Goal: Task Accomplishment & Management: Manage account settings

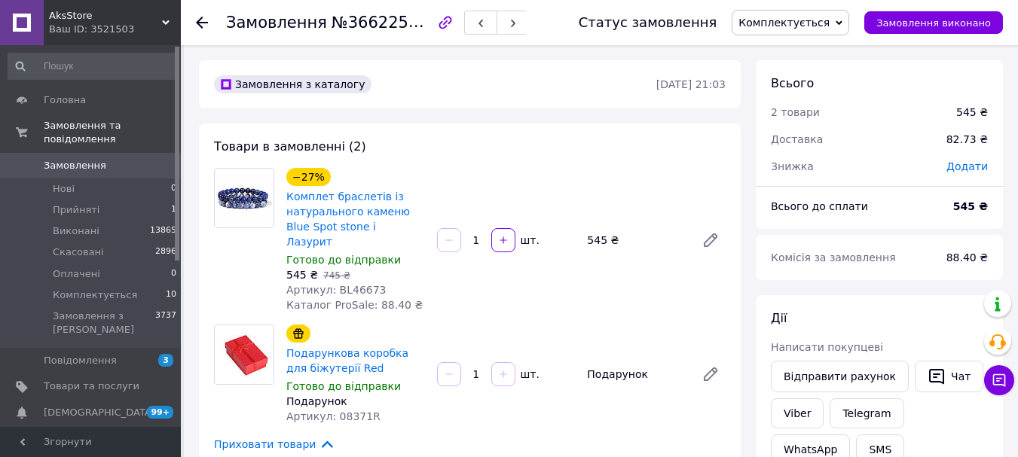
click at [203, 21] on icon at bounding box center [202, 23] width 12 height 12
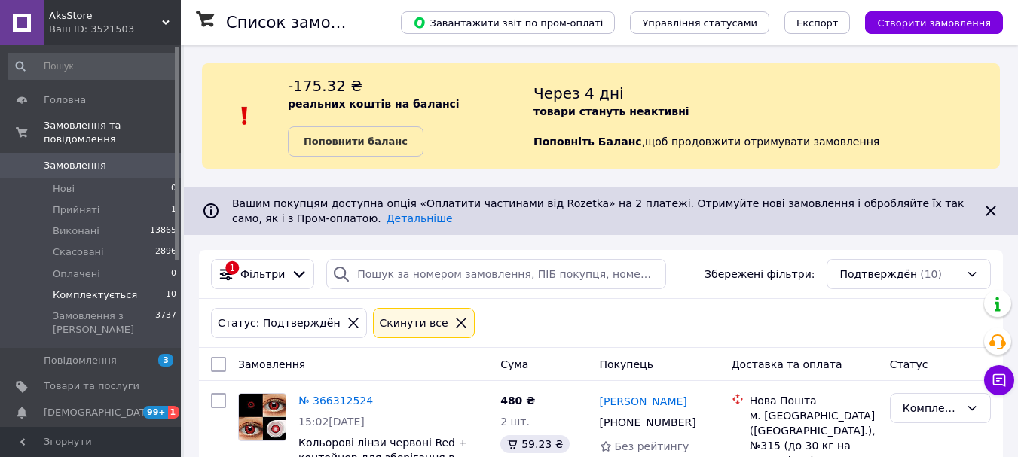
scroll to position [1487, 0]
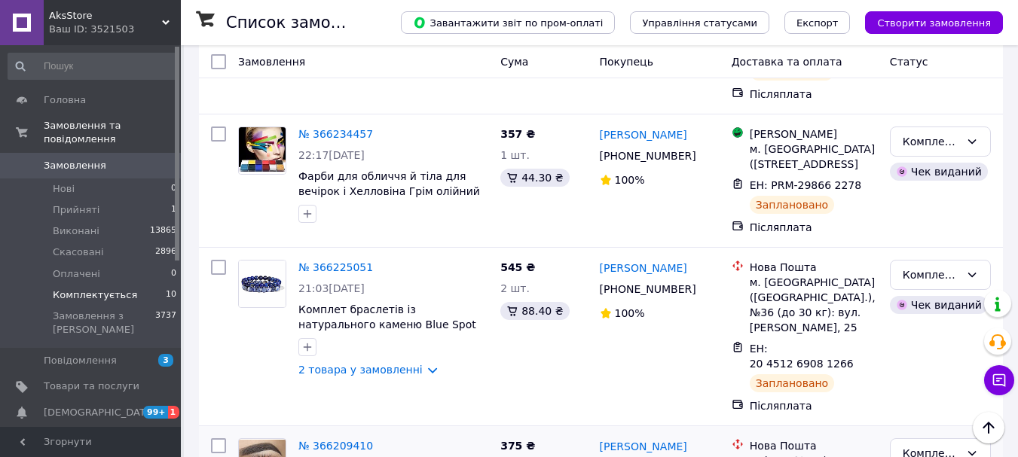
scroll to position [1611, 0]
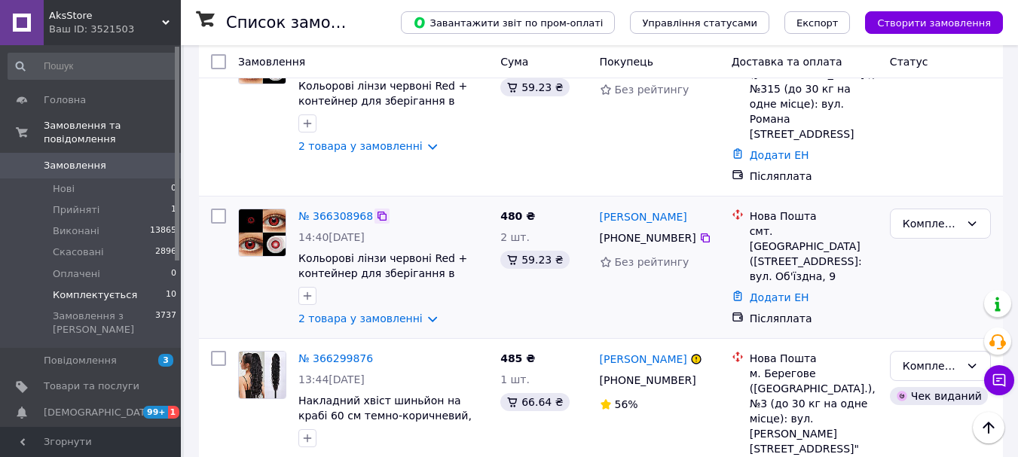
scroll to position [206, 0]
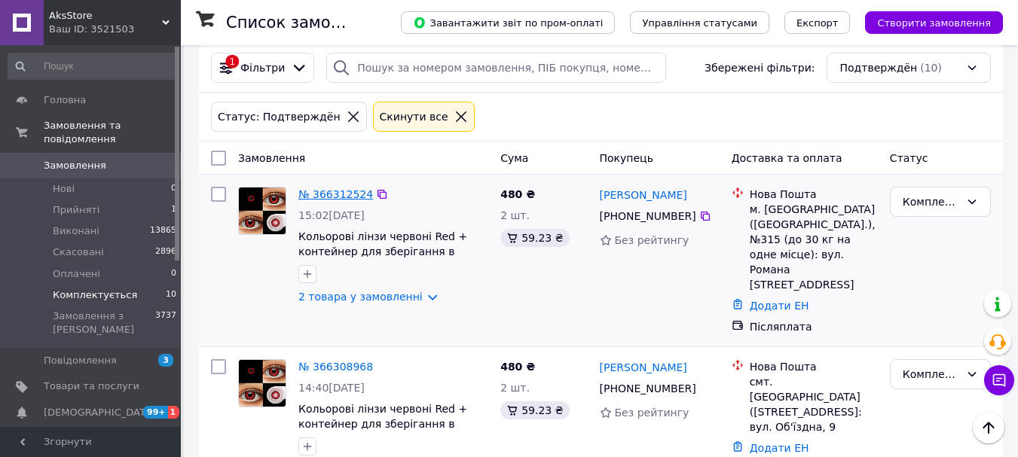
click at [349, 191] on link "№ 366312524" at bounding box center [335, 194] width 75 height 12
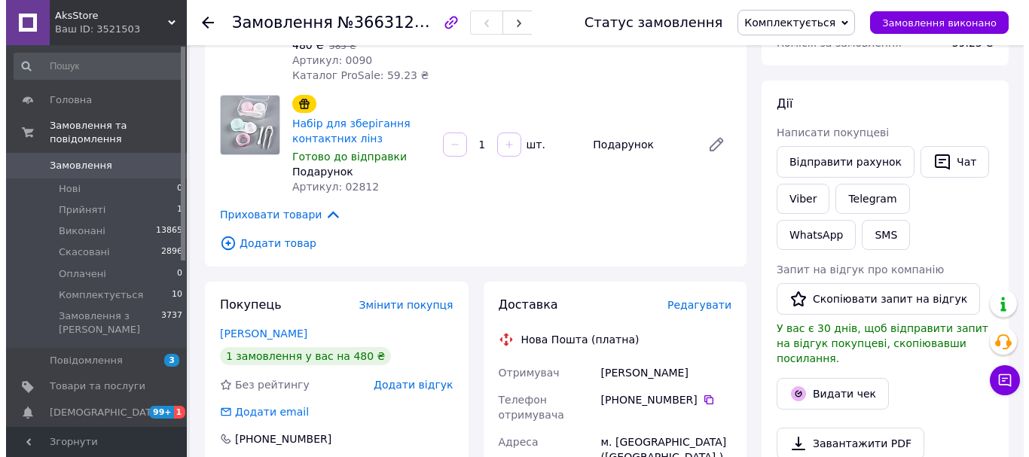
scroll to position [301, 0]
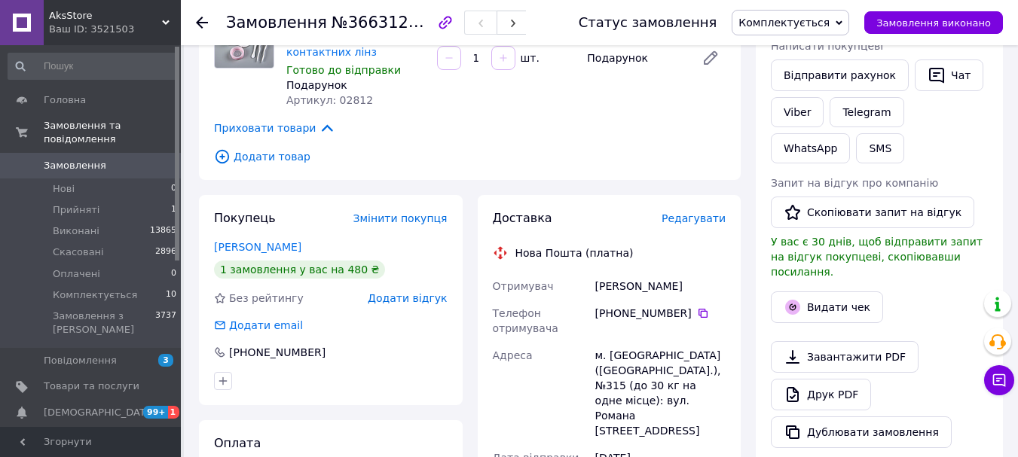
click at [692, 217] on span "Редагувати" at bounding box center [693, 218] width 64 height 12
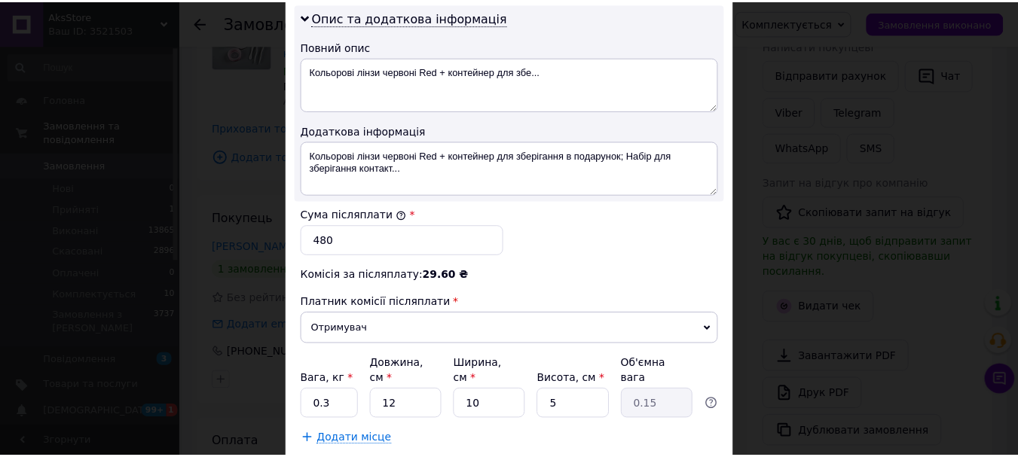
scroll to position [829, 0]
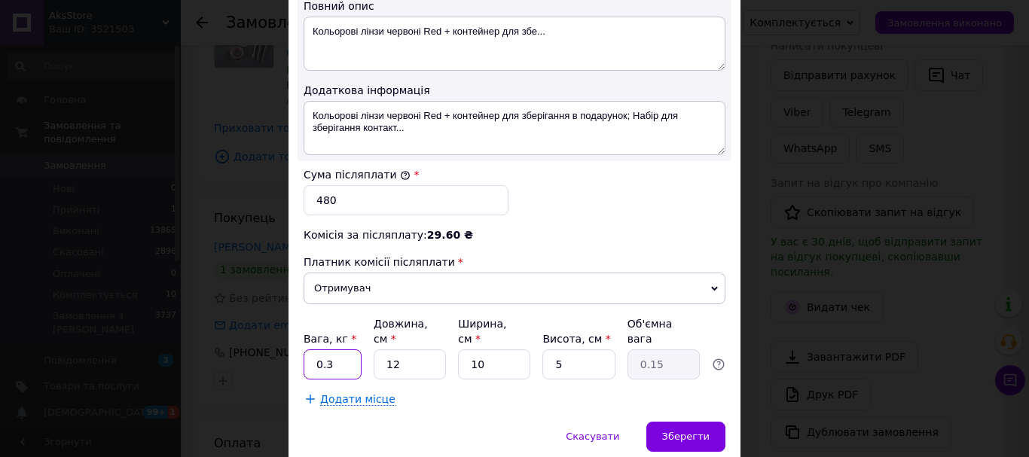
click at [338, 350] on input "0.3" at bounding box center [333, 365] width 58 height 30
type input "0.1"
click at [704, 431] on span "Зберегти" at bounding box center [685, 436] width 47 height 11
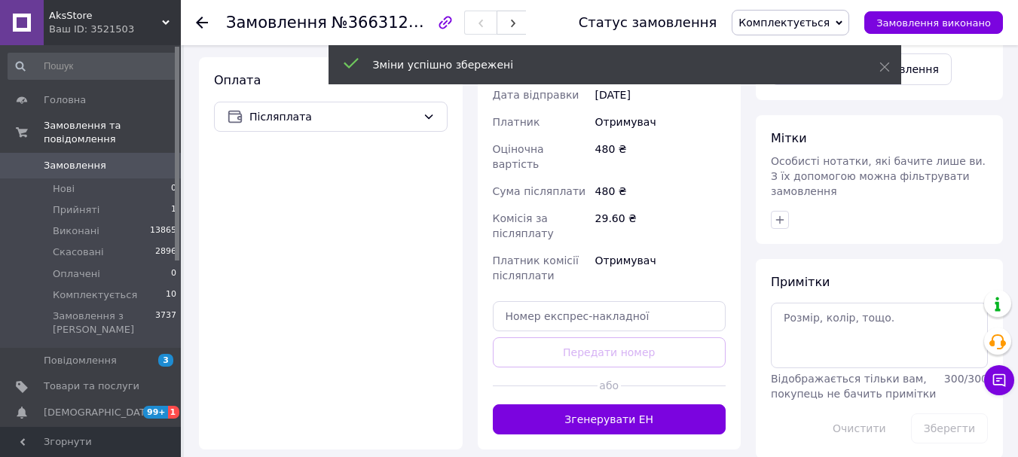
scroll to position [753, 0]
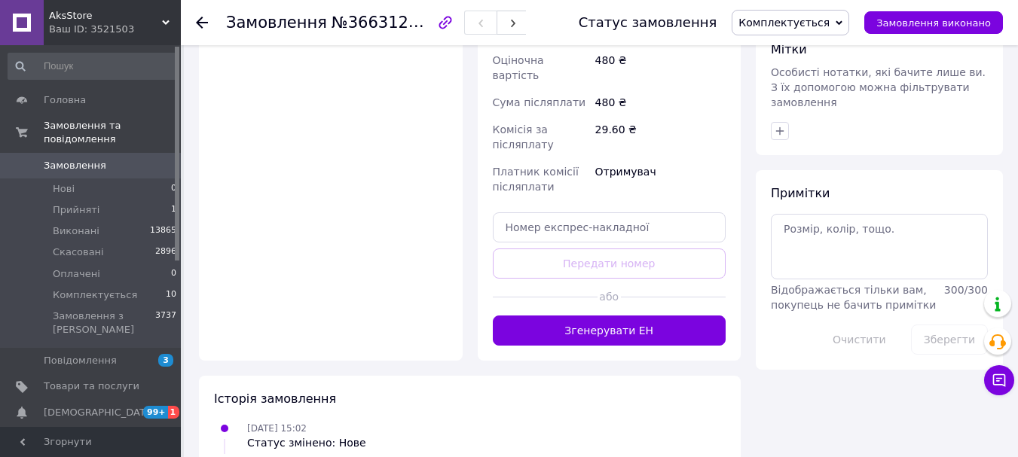
click at [643, 316] on button "Згенерувати ЕН" at bounding box center [610, 331] width 234 height 30
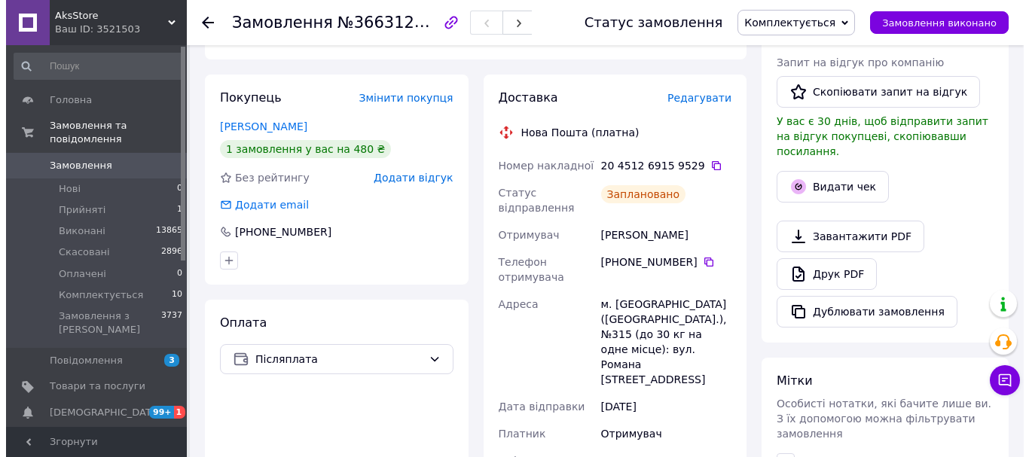
scroll to position [377, 0]
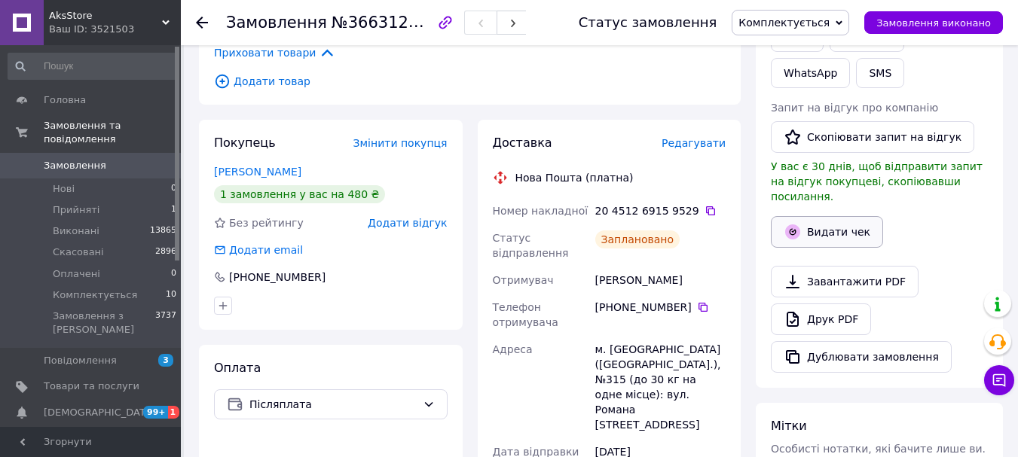
click at [793, 225] on icon "button" at bounding box center [792, 232] width 15 height 15
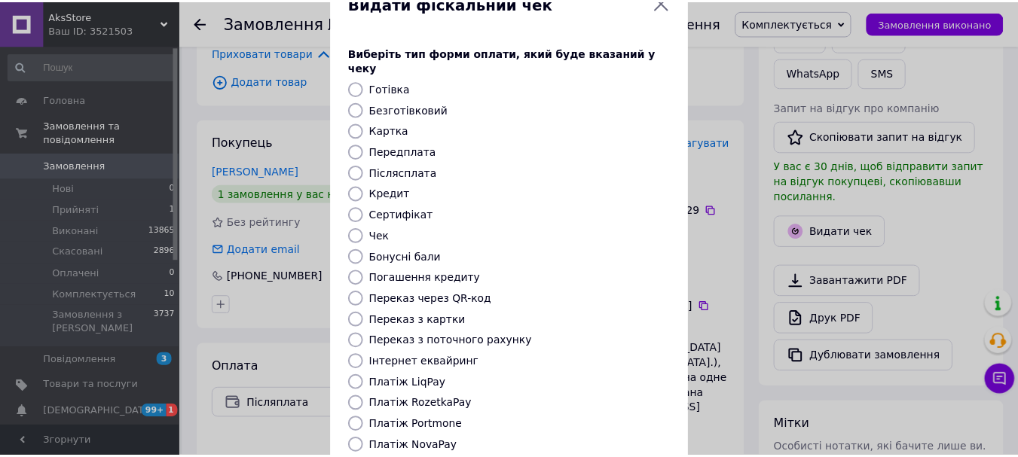
scroll to position [151, 0]
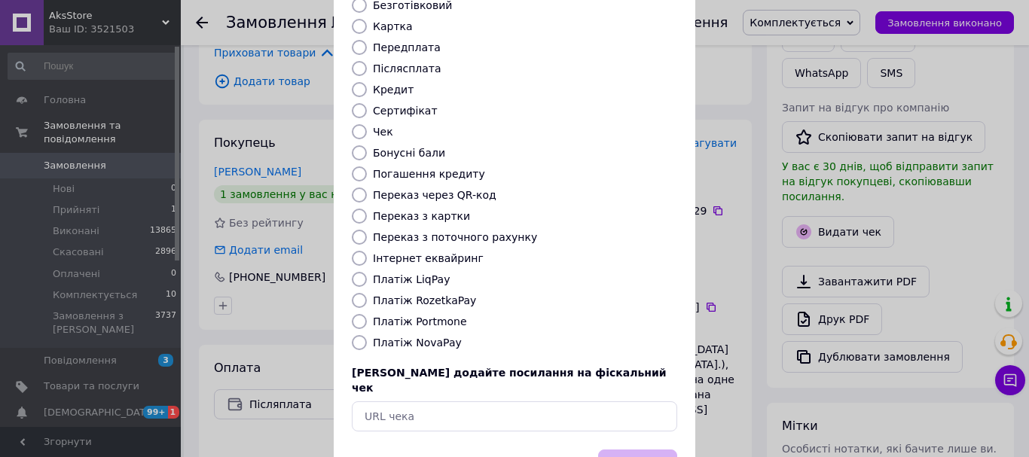
click at [359, 335] on input "Платіж NovaPay" at bounding box center [359, 342] width 15 height 15
radio input "true"
click at [632, 450] on button "Вибрати" at bounding box center [637, 466] width 79 height 32
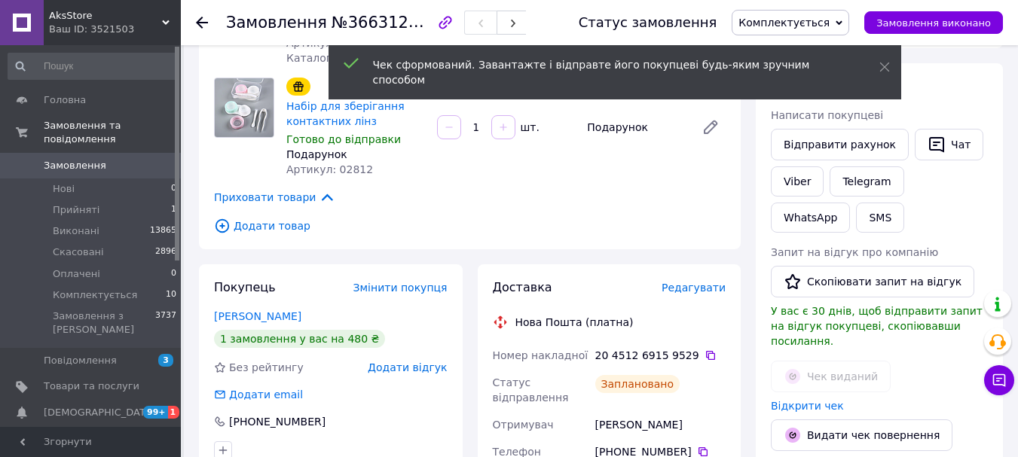
scroll to position [226, 0]
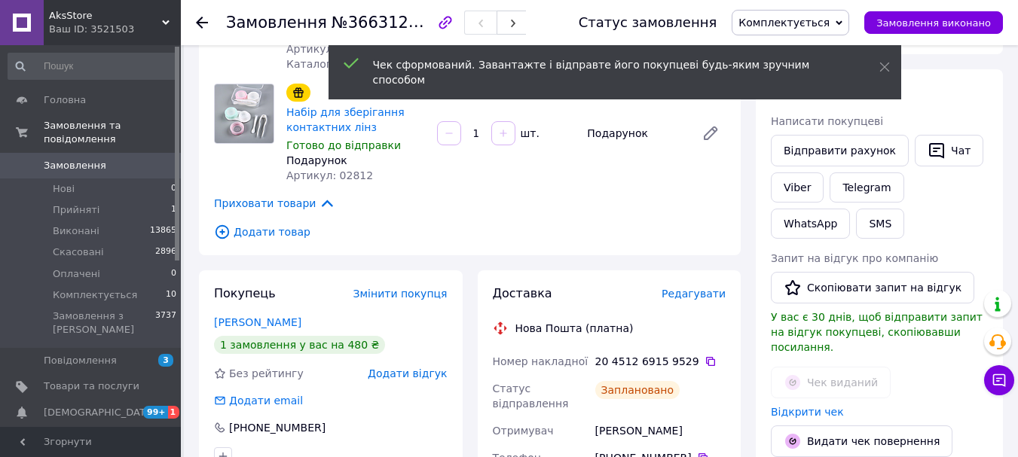
click at [203, 18] on icon at bounding box center [202, 23] width 12 height 12
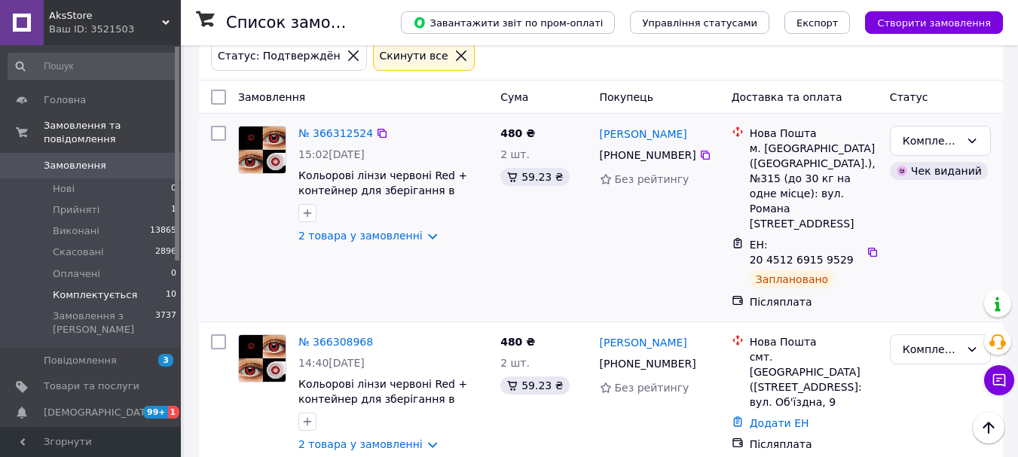
scroll to position [301, 0]
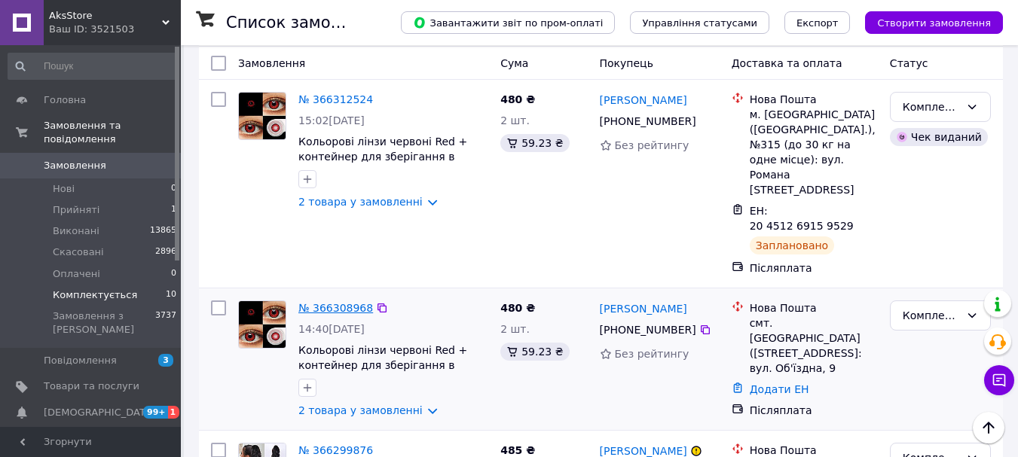
click at [338, 302] on link "№ 366308968" at bounding box center [335, 308] width 75 height 12
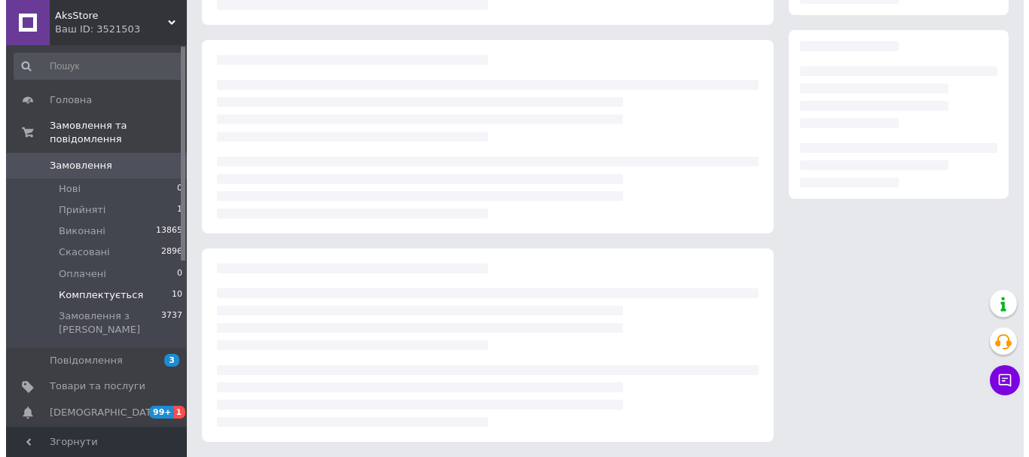
scroll to position [301, 0]
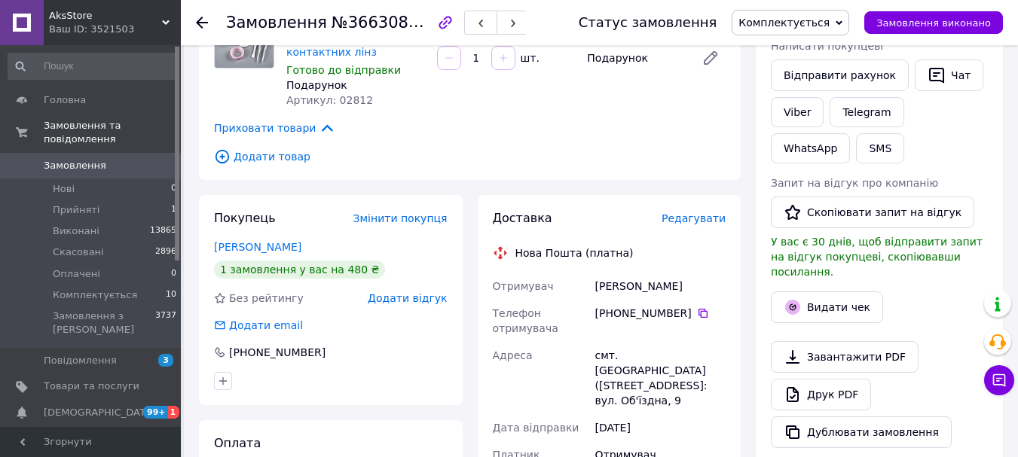
click at [705, 220] on span "Редагувати" at bounding box center [693, 218] width 64 height 12
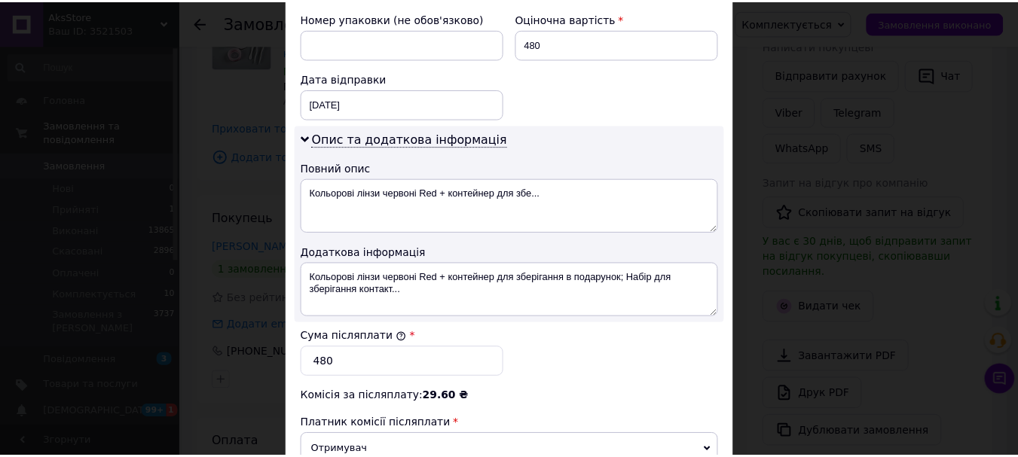
scroll to position [829, 0]
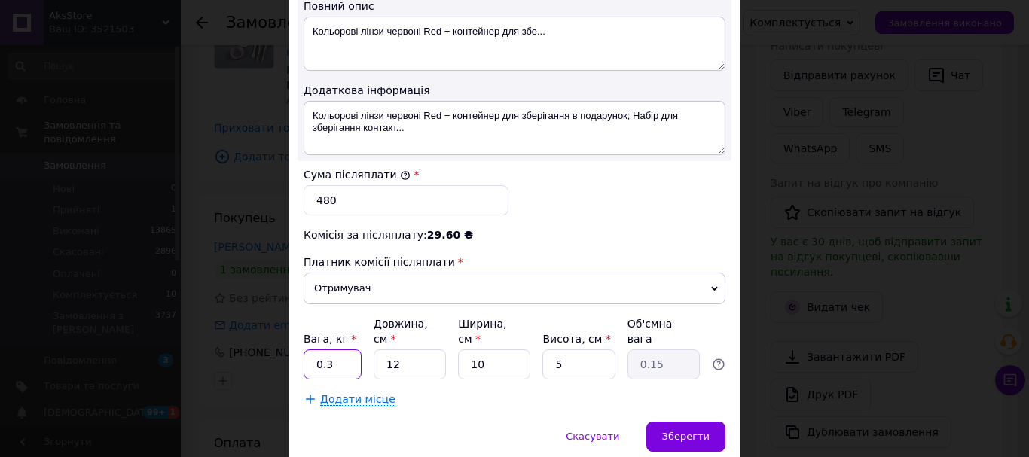
click at [342, 350] on input "0.3" at bounding box center [333, 365] width 58 height 30
type input "0.1"
click at [689, 431] on span "Зберегти" at bounding box center [685, 436] width 47 height 11
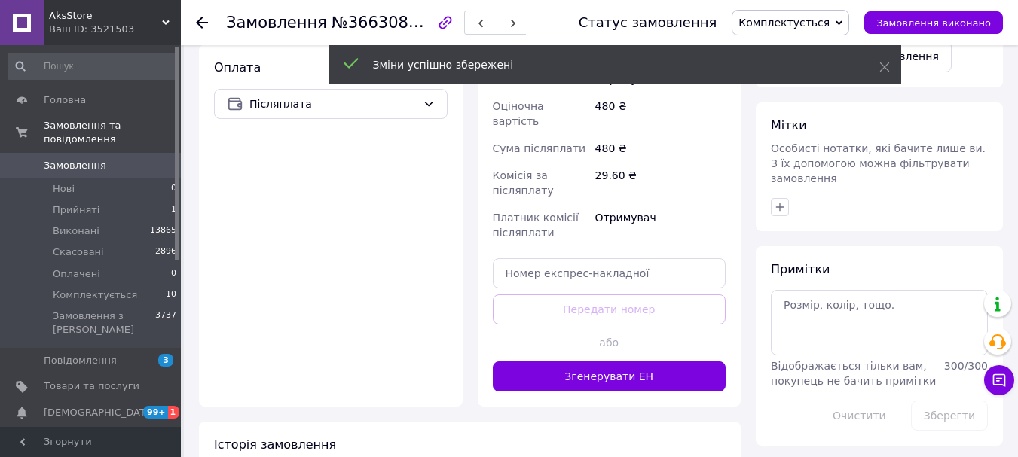
scroll to position [678, 0]
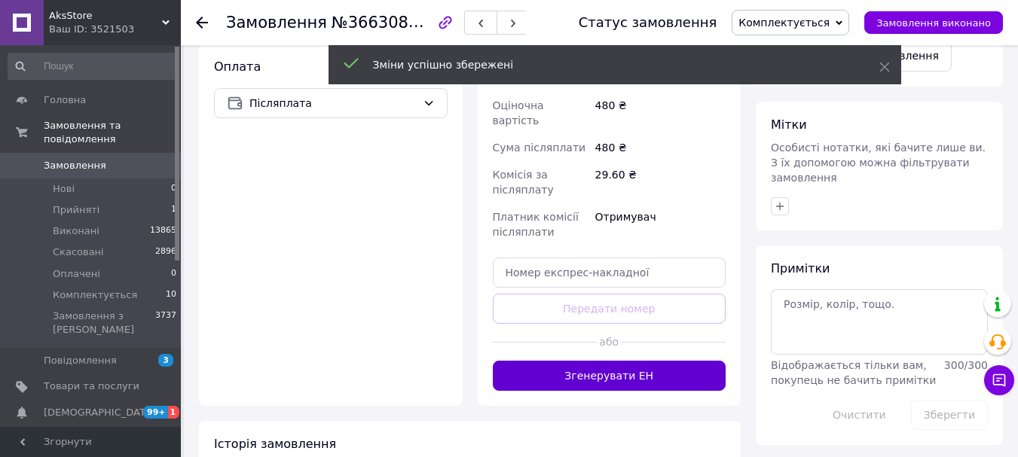
click at [689, 361] on button "Згенерувати ЕН" at bounding box center [610, 376] width 234 height 30
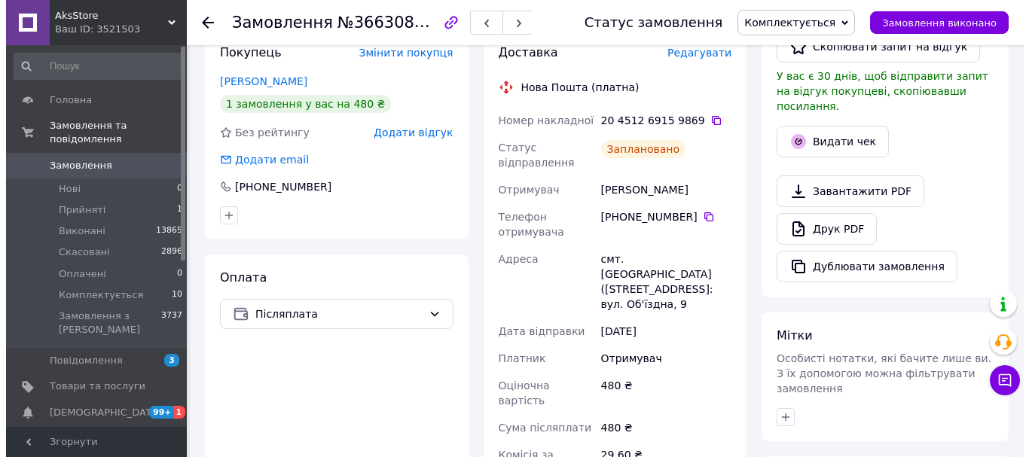
scroll to position [377, 0]
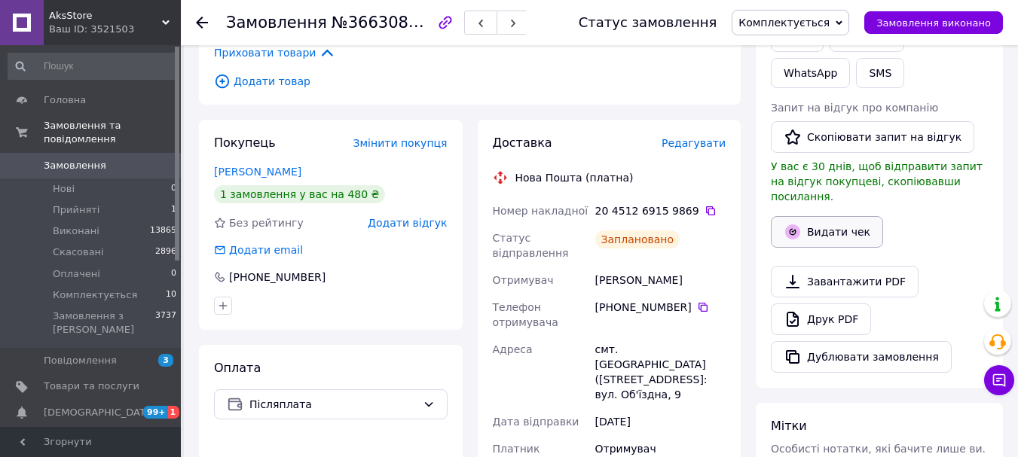
click at [792, 228] on icon "button" at bounding box center [793, 231] width 7 height 7
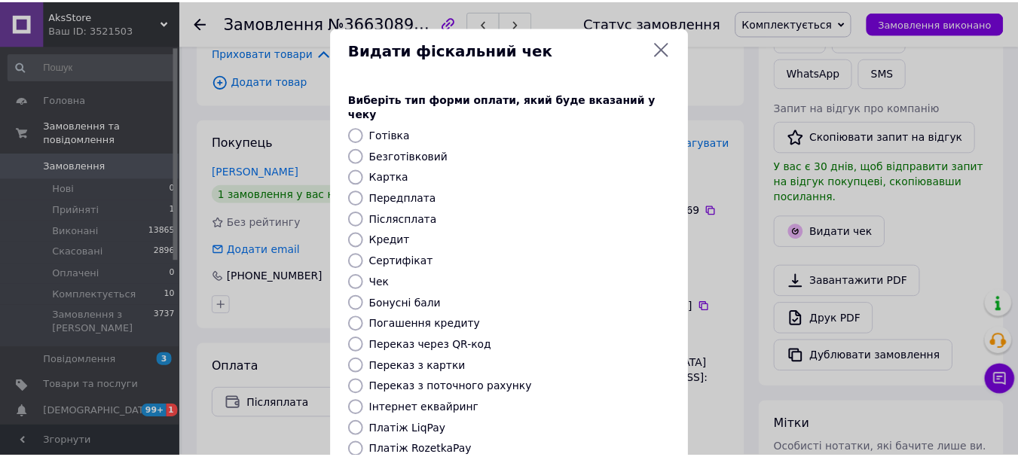
scroll to position [151, 0]
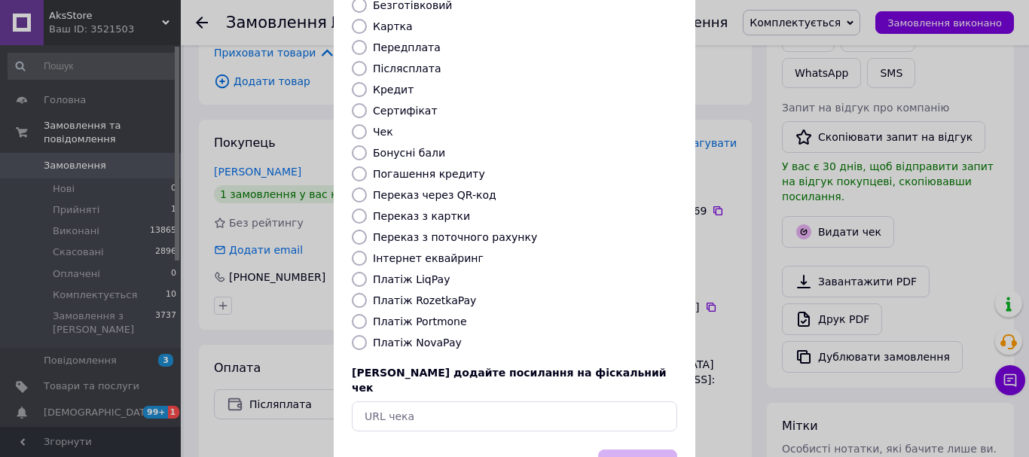
click at [358, 335] on input "Платіж NovaPay" at bounding box center [359, 342] width 15 height 15
radio input "true"
drag, startPoint x: 635, startPoint y: 433, endPoint x: 640, endPoint y: 348, distance: 85.3
click at [635, 450] on button "Вибрати" at bounding box center [637, 466] width 79 height 32
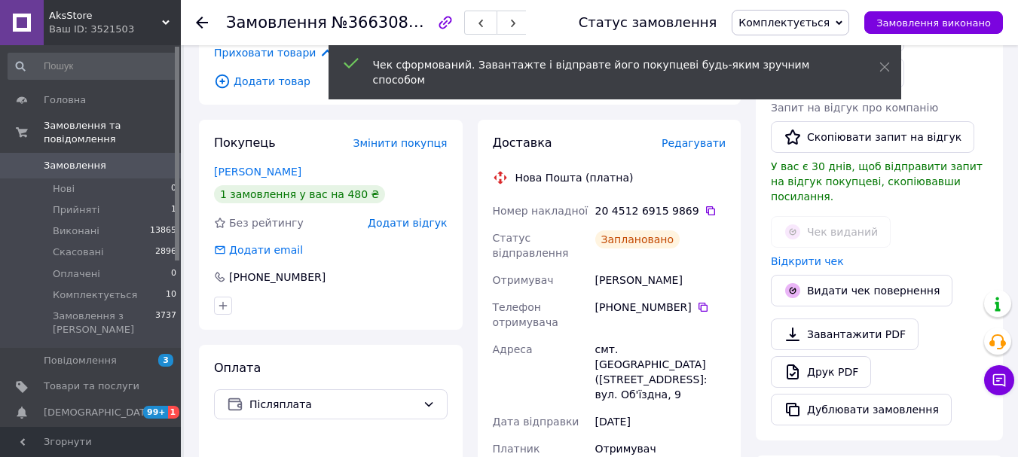
click at [198, 19] on icon at bounding box center [202, 23] width 12 height 12
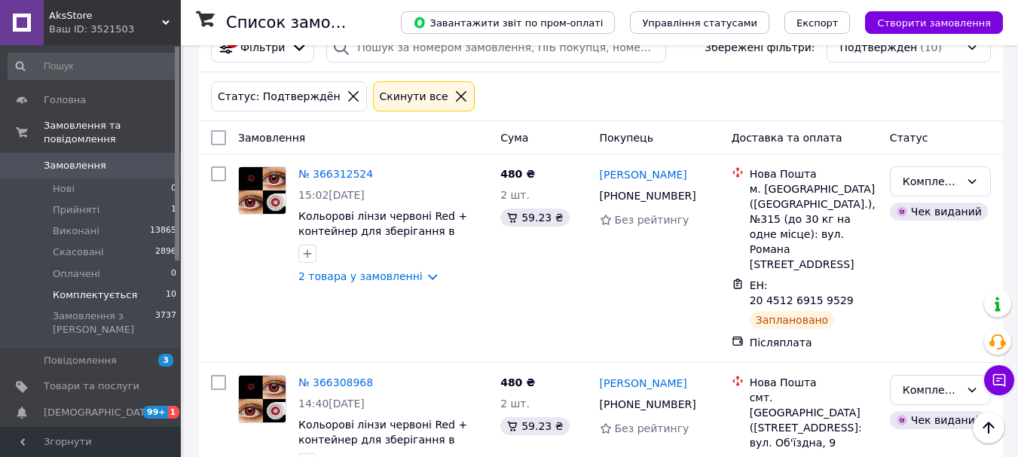
scroll to position [226, 0]
click at [968, 186] on icon at bounding box center [972, 182] width 12 height 12
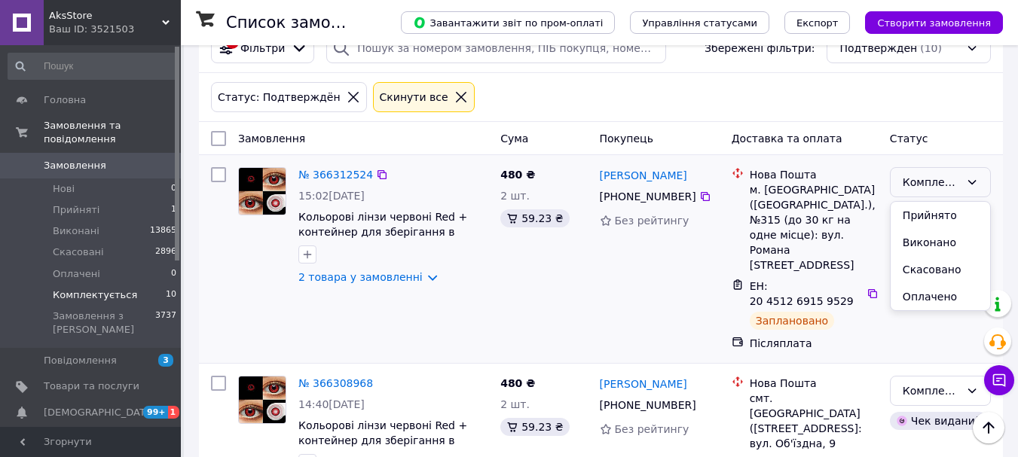
drag, startPoint x: 947, startPoint y: 238, endPoint x: 801, endPoint y: 219, distance: 147.4
click at [946, 238] on li "Виконано" at bounding box center [939, 242] width 99 height 27
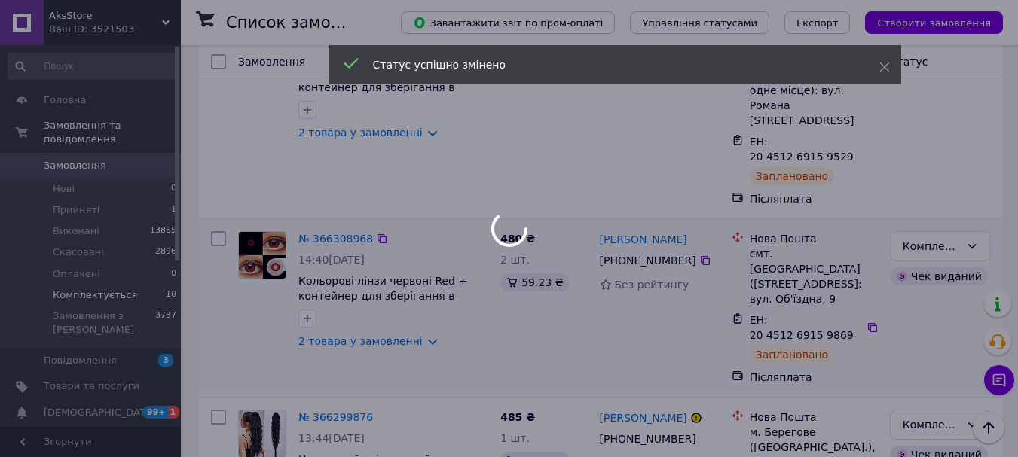
scroll to position [377, 0]
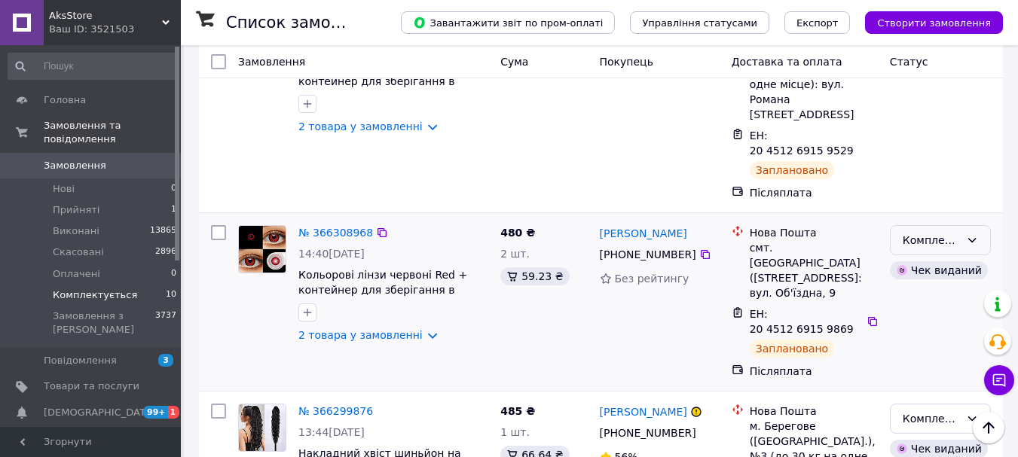
click at [976, 234] on icon at bounding box center [972, 240] width 12 height 12
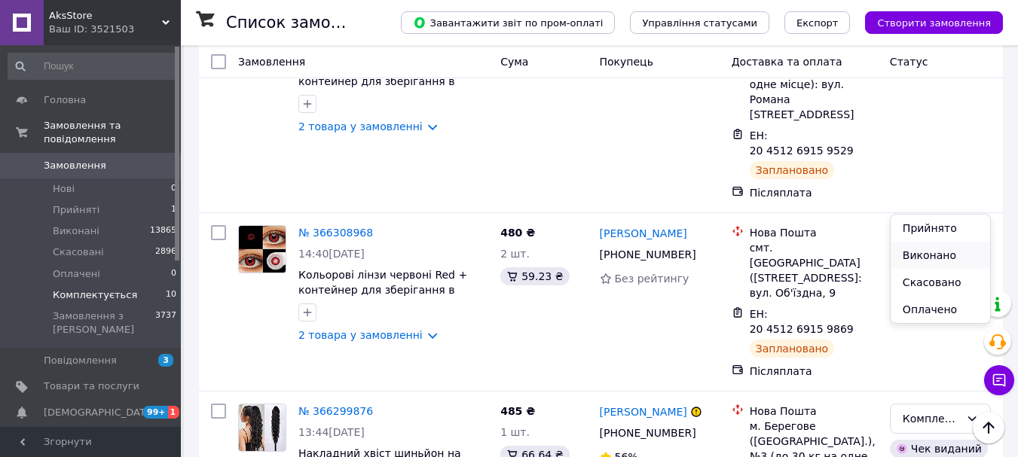
click at [937, 252] on li "Виконано" at bounding box center [939, 255] width 99 height 27
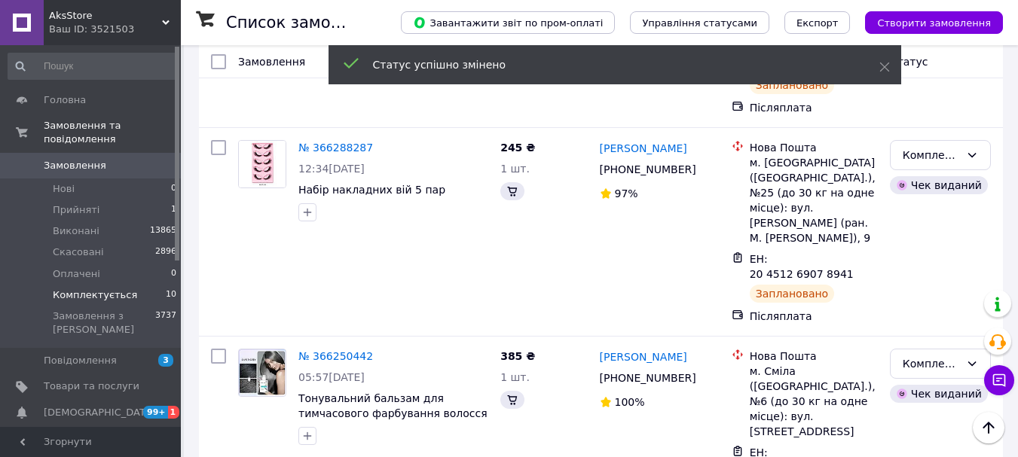
scroll to position [515, 0]
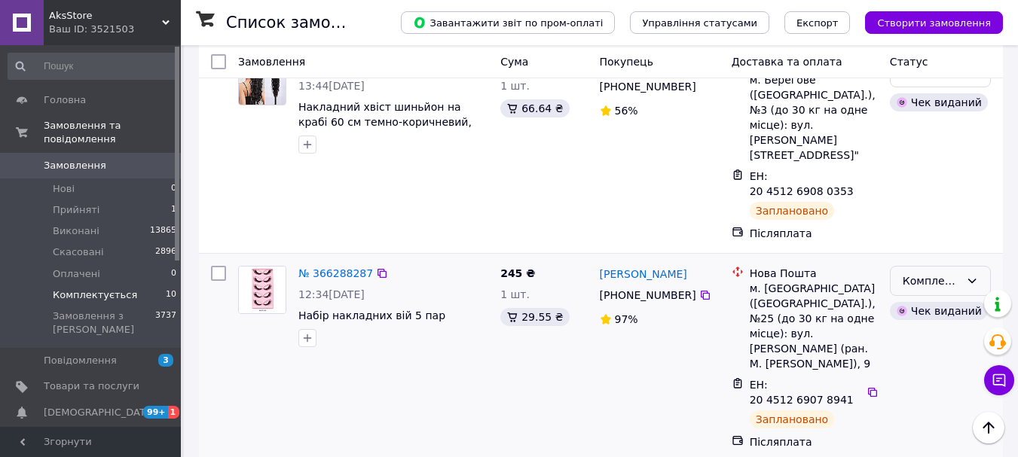
click at [973, 275] on icon at bounding box center [972, 281] width 12 height 12
drag, startPoint x: 932, startPoint y: 264, endPoint x: 710, endPoint y: 184, distance: 235.7
click at [930, 264] on li "Виконано" at bounding box center [939, 265] width 99 height 27
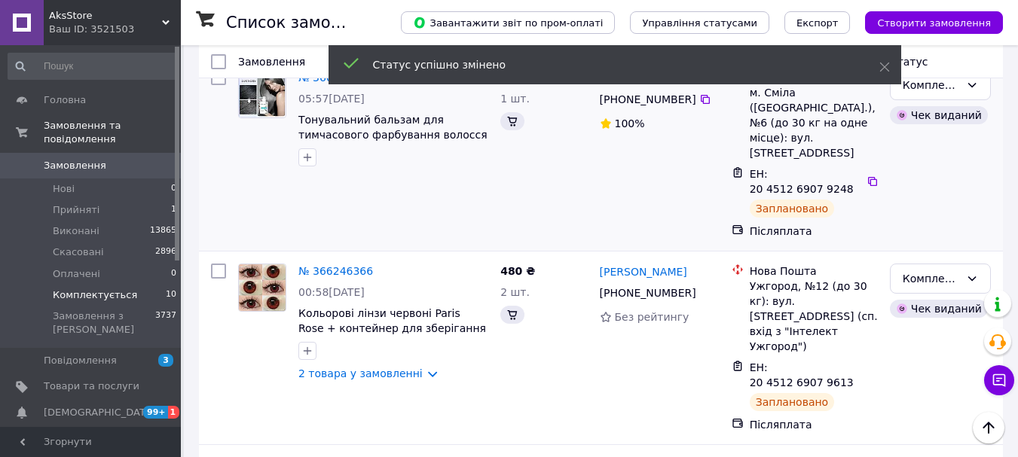
scroll to position [592, 0]
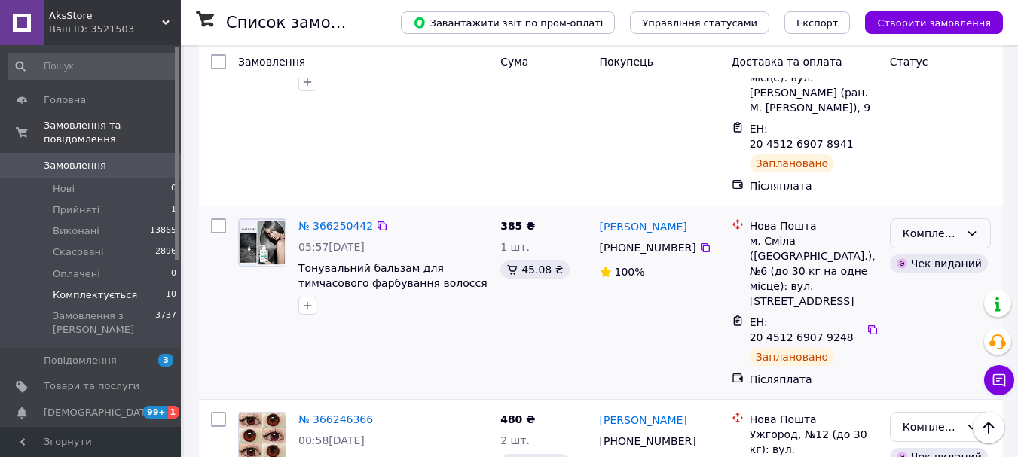
click at [970, 228] on icon at bounding box center [972, 234] width 12 height 12
drag, startPoint x: 929, startPoint y: 214, endPoint x: 878, endPoint y: 194, distance: 54.1
click at [926, 215] on li "Виконано" at bounding box center [939, 218] width 99 height 27
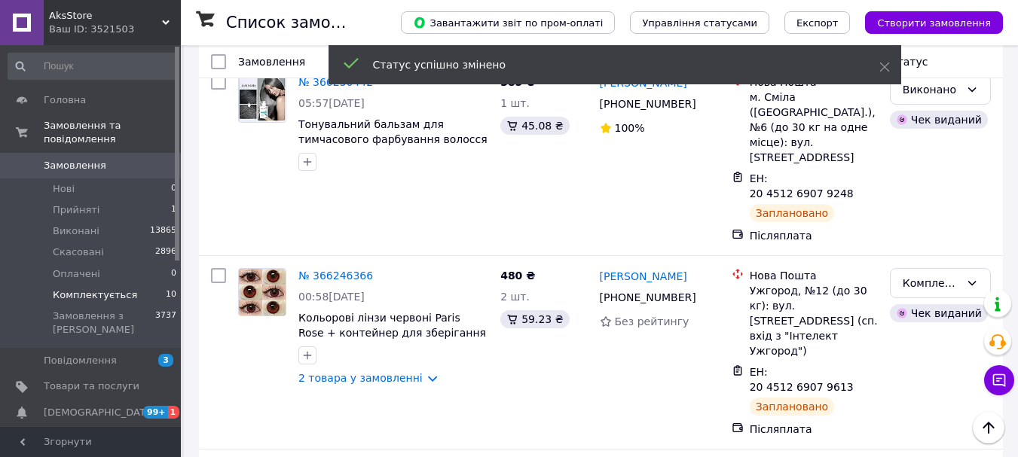
scroll to position [564, 0]
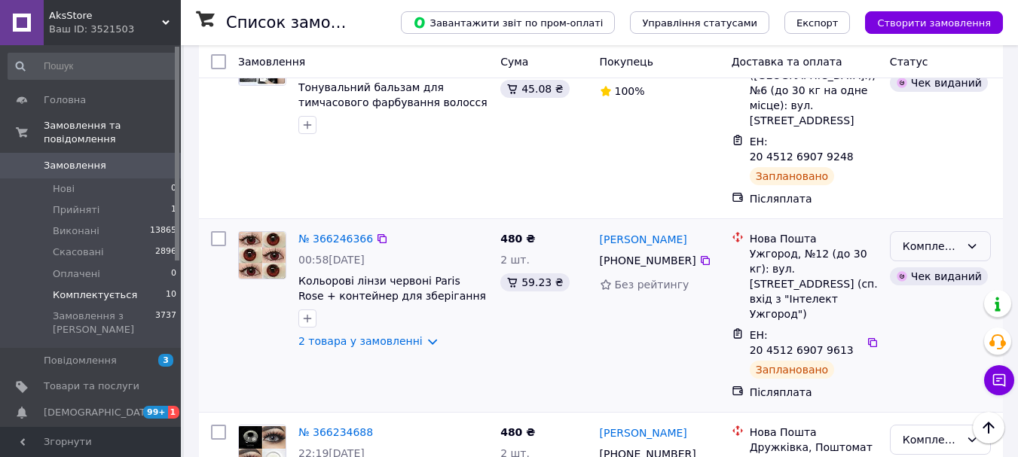
click at [970, 240] on icon at bounding box center [972, 246] width 12 height 12
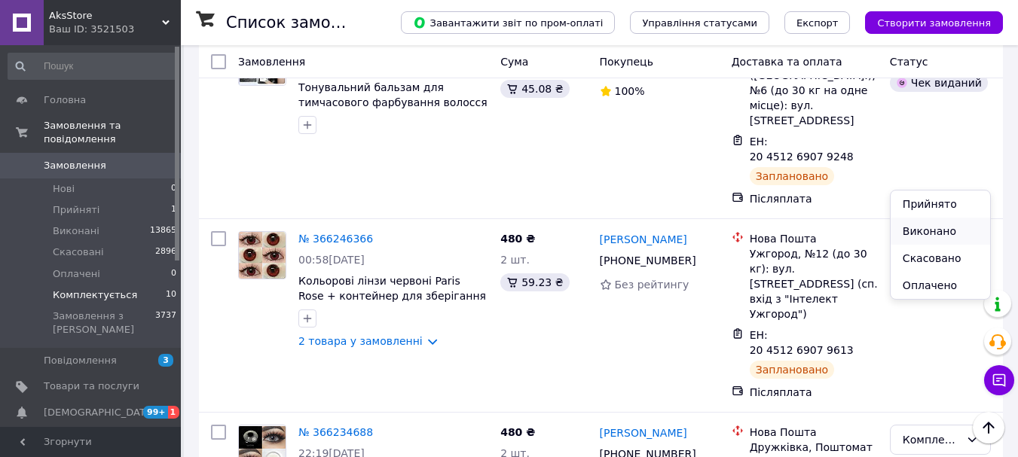
click at [931, 231] on li "Виконано" at bounding box center [939, 231] width 99 height 27
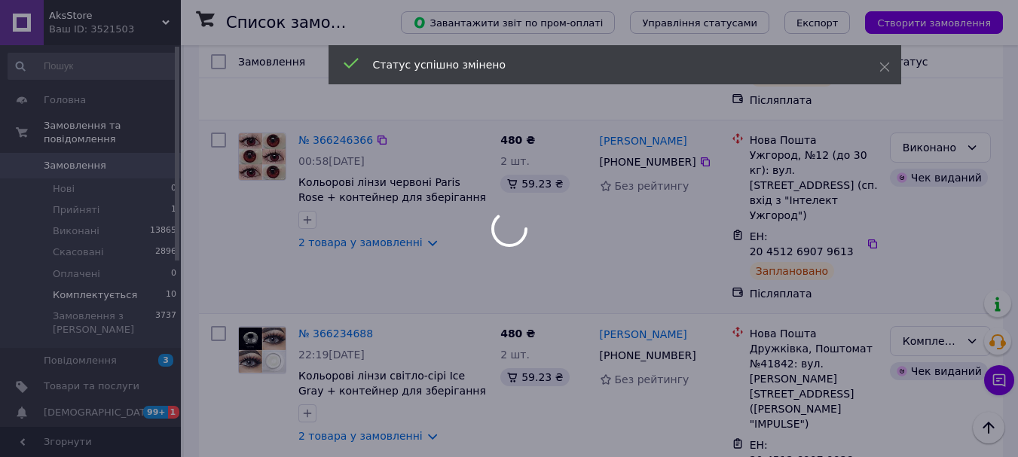
scroll to position [715, 0]
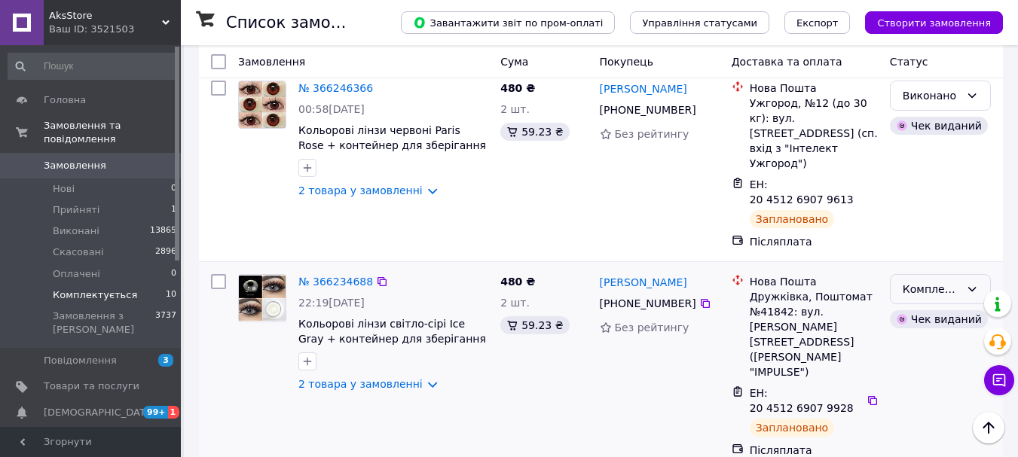
click at [973, 283] on icon at bounding box center [972, 289] width 12 height 12
click at [937, 228] on li "Виконано" at bounding box center [939, 228] width 99 height 27
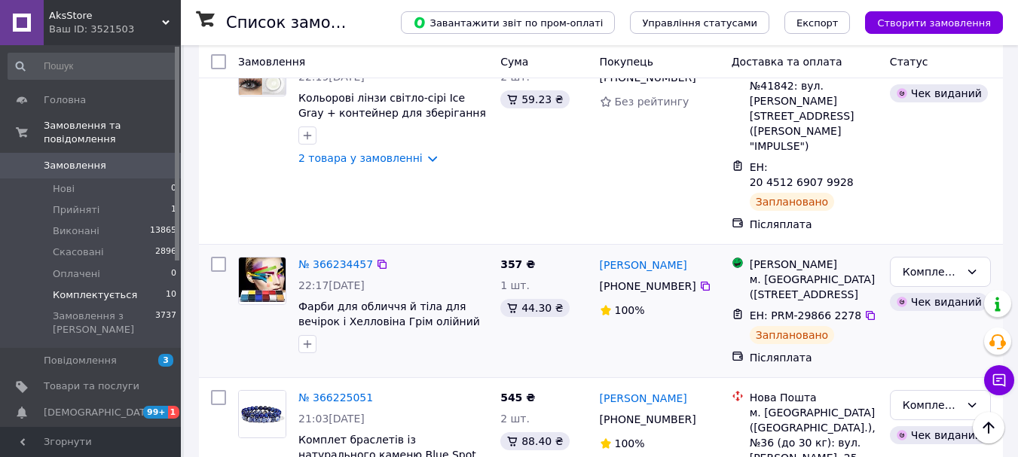
scroll to position [629, 0]
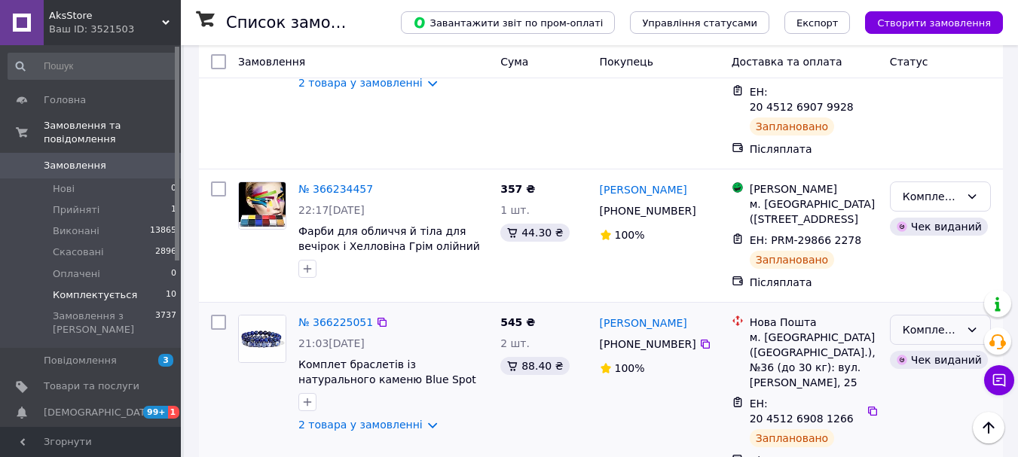
click at [973, 324] on icon at bounding box center [972, 330] width 12 height 12
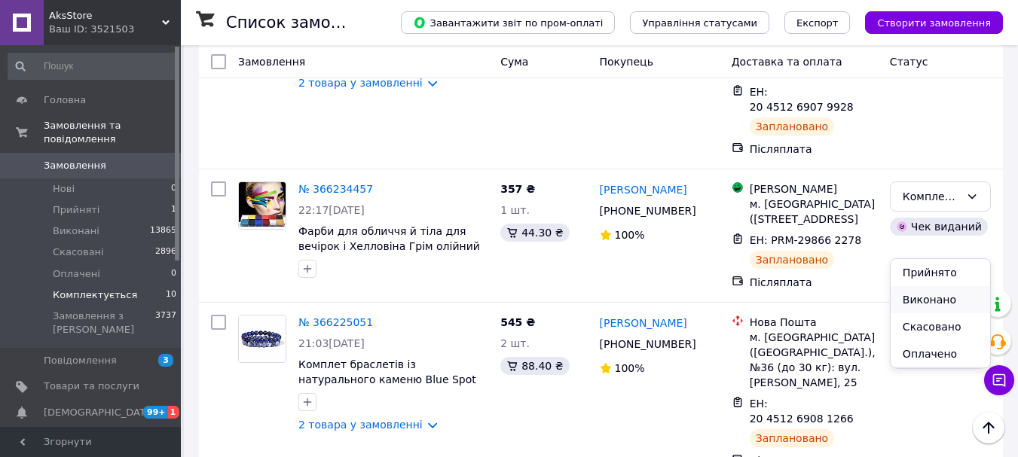
click at [928, 297] on li "Виконано" at bounding box center [939, 299] width 99 height 27
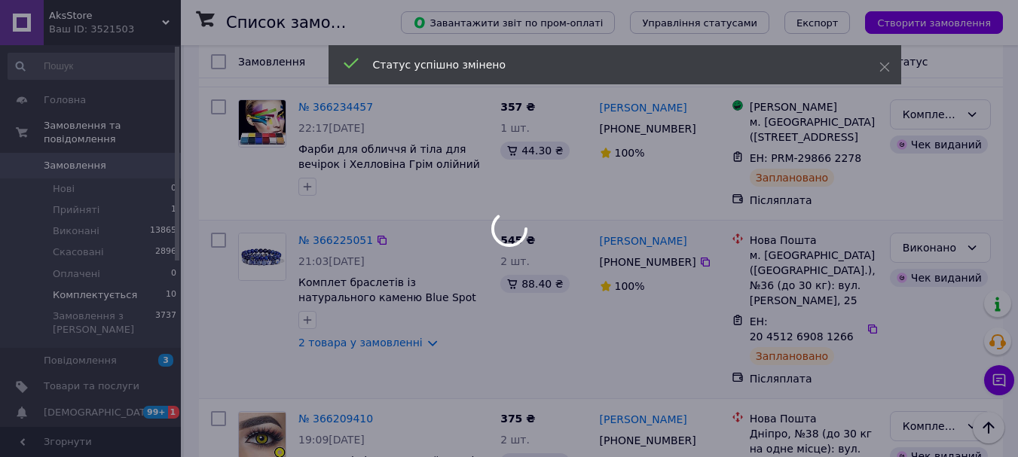
scroll to position [548, 0]
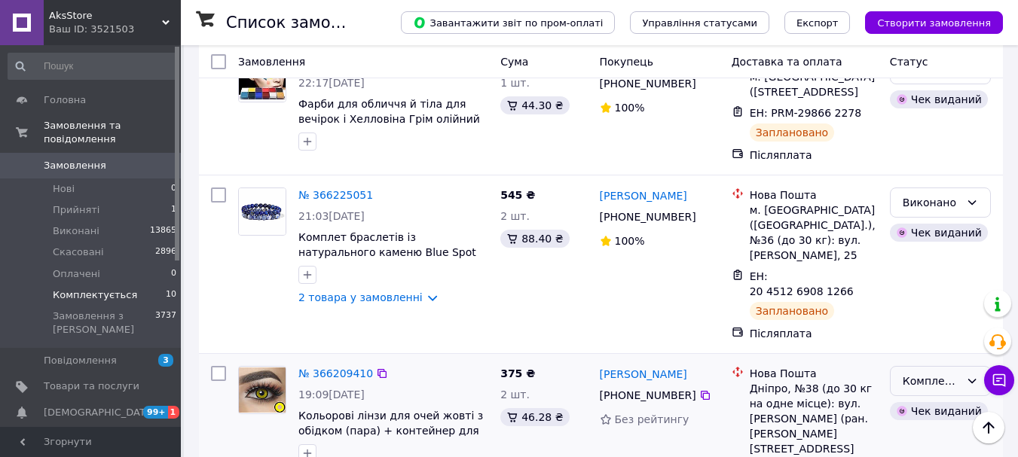
click at [970, 375] on icon at bounding box center [972, 381] width 12 height 12
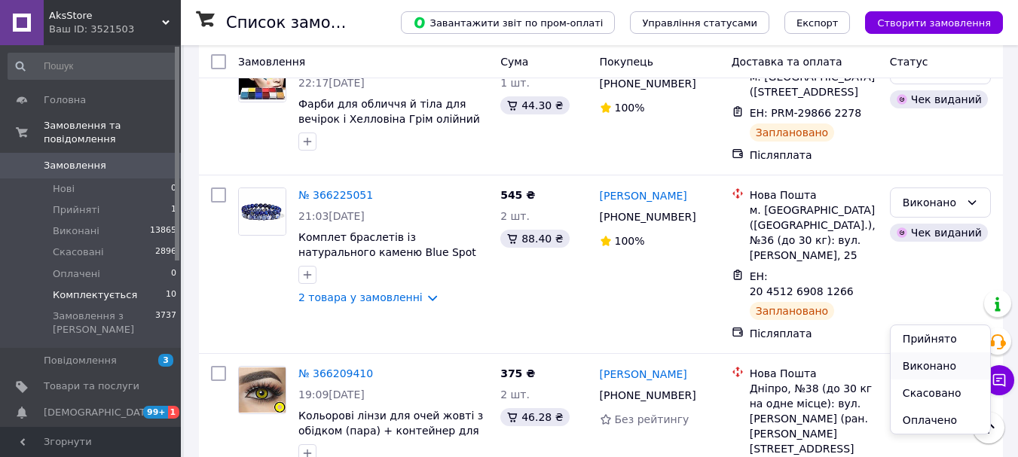
click at [924, 359] on li "Виконано" at bounding box center [939, 366] width 99 height 27
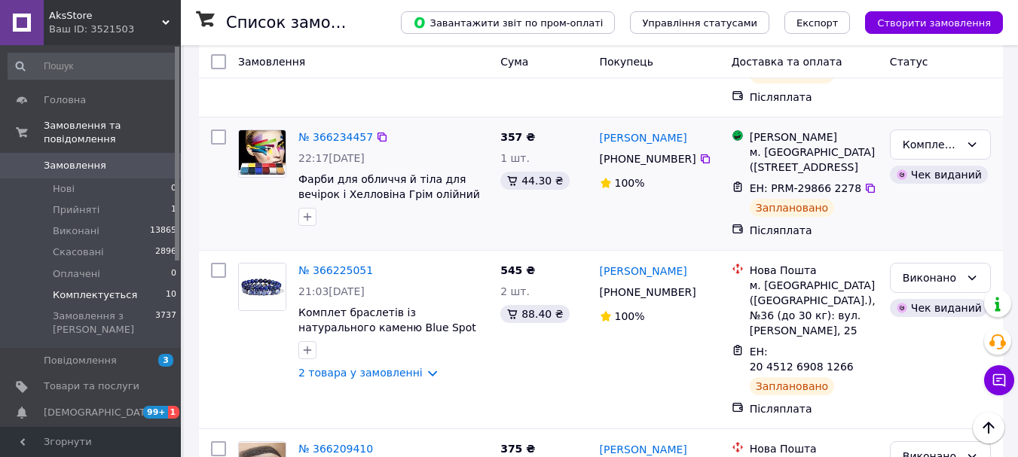
scroll to position [322, 0]
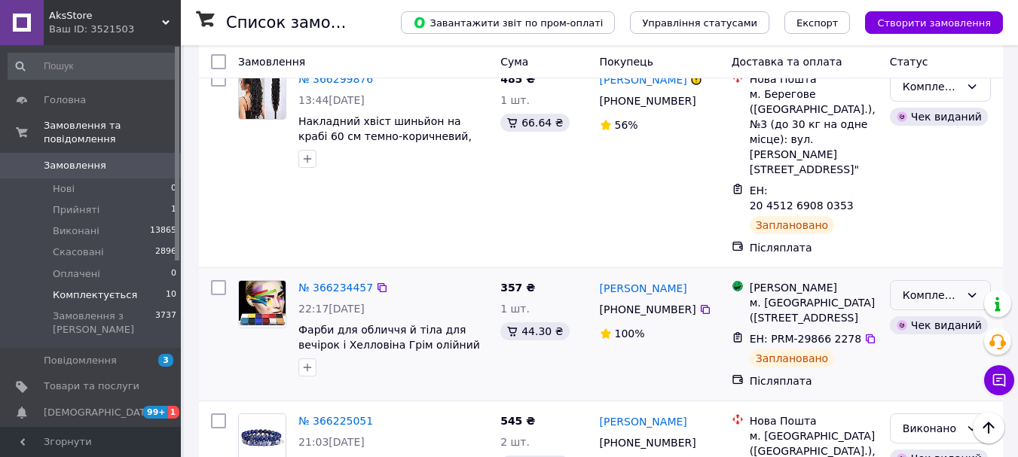
click at [970, 289] on icon at bounding box center [972, 295] width 12 height 12
click at [921, 313] on li "Виконано" at bounding box center [939, 310] width 99 height 27
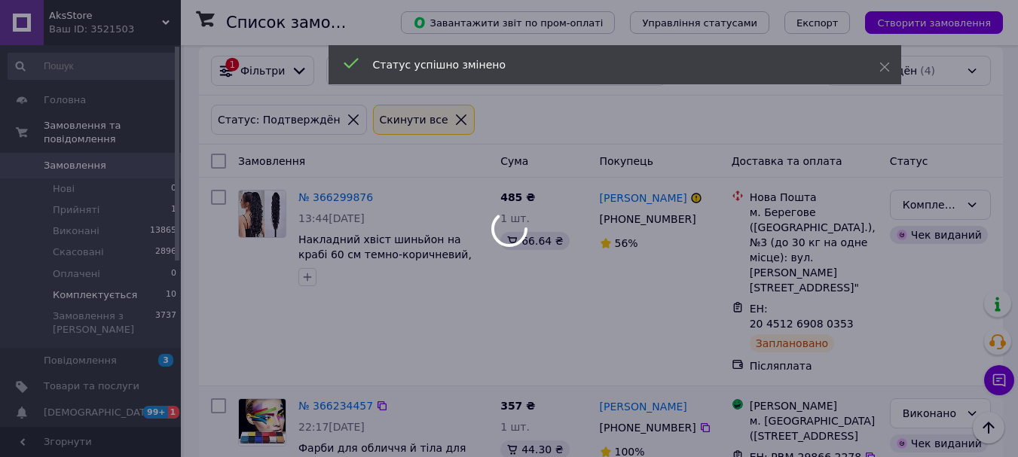
scroll to position [171, 0]
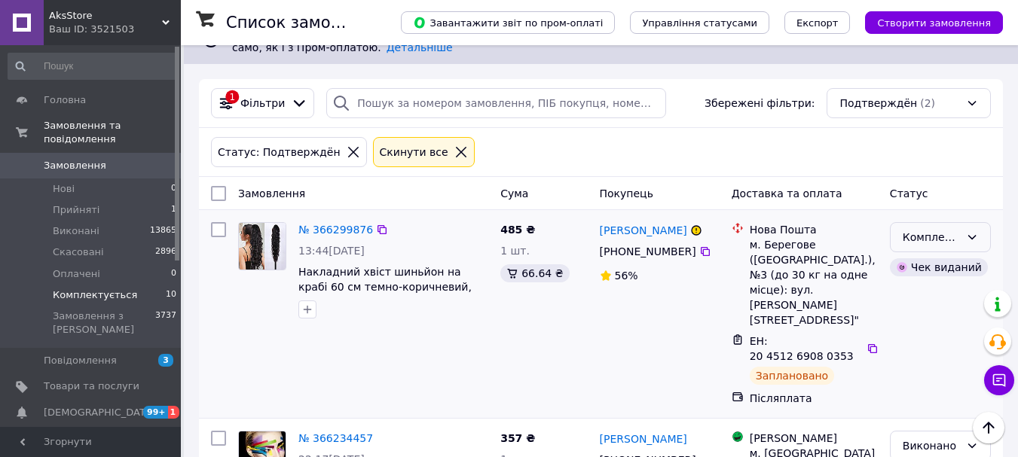
click at [976, 240] on icon at bounding box center [972, 237] width 12 height 12
click at [926, 299] on li "Виконано" at bounding box center [939, 297] width 99 height 27
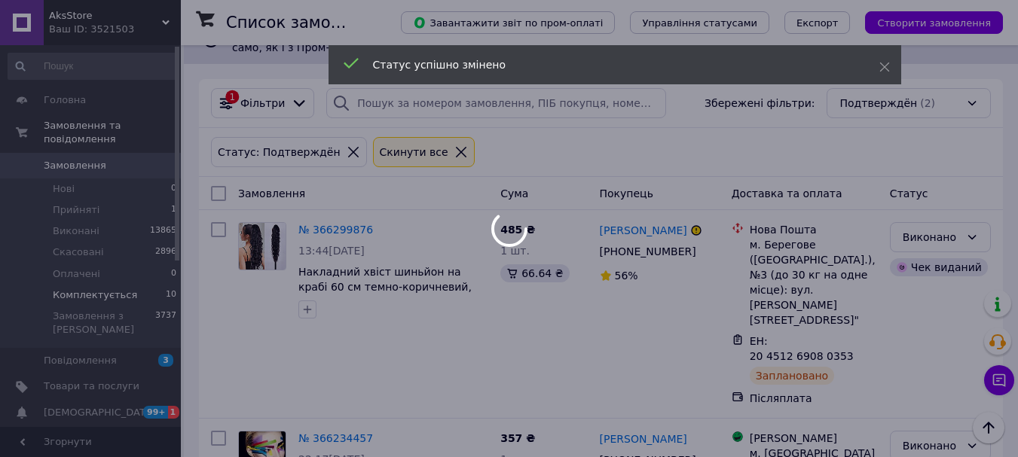
scroll to position [102, 0]
